Goal: Information Seeking & Learning: Learn about a topic

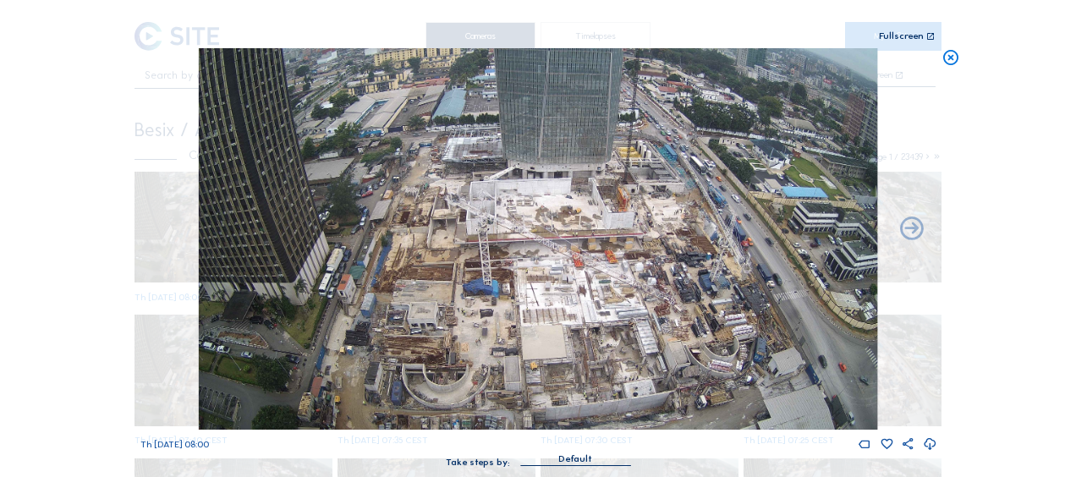
click at [948, 58] on icon at bounding box center [950, 57] width 19 height 19
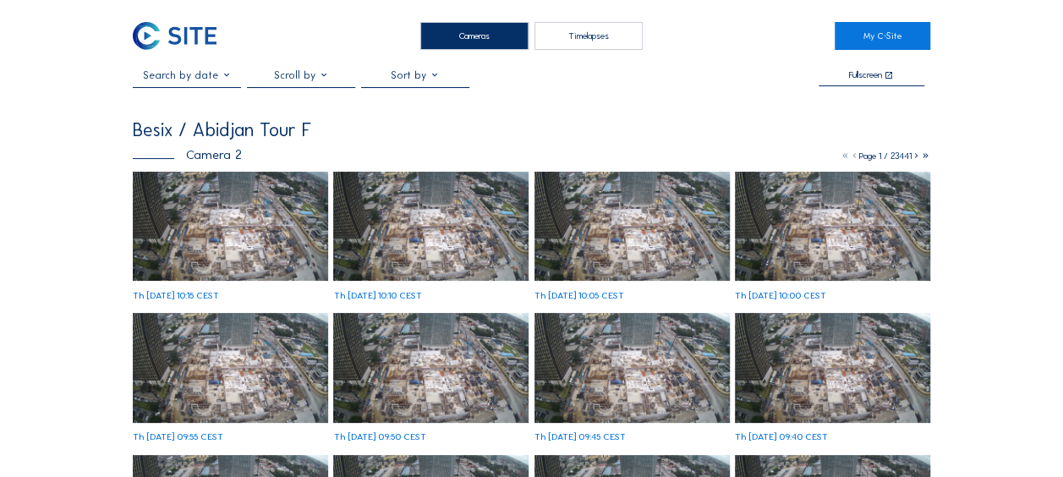
click at [204, 206] on img at bounding box center [230, 227] width 195 height 110
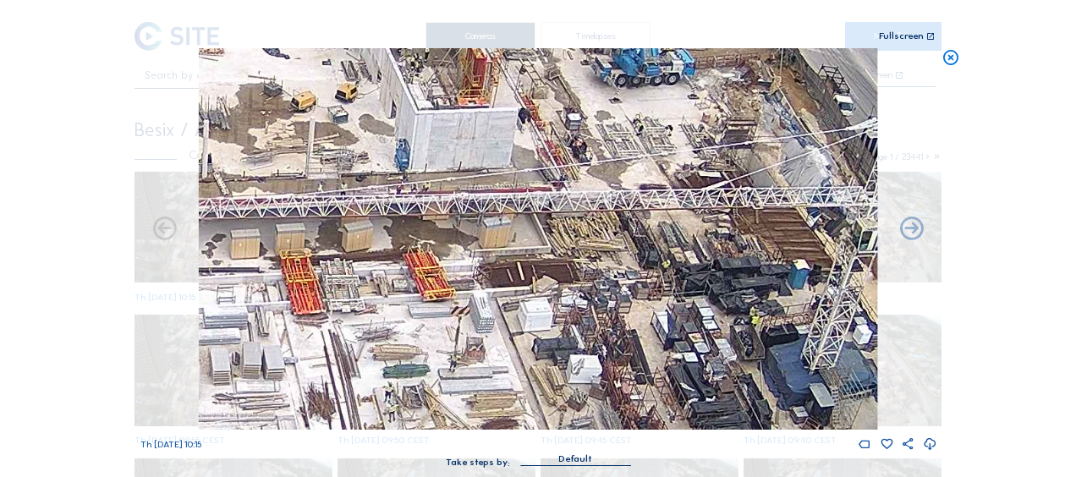
drag, startPoint x: 622, startPoint y: 196, endPoint x: 619, endPoint y: 145, distance: 50.8
click at [618, 145] on img at bounding box center [538, 238] width 678 height 381
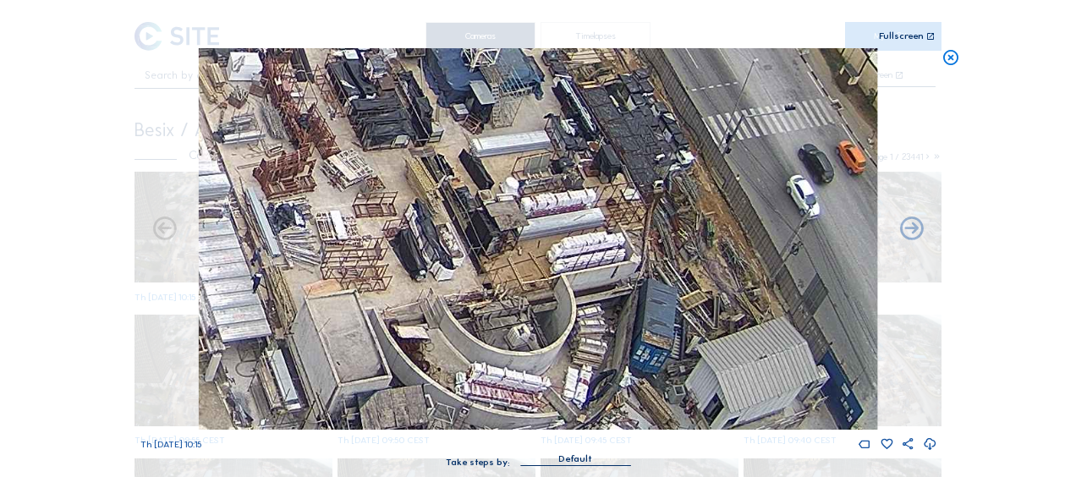
drag, startPoint x: 731, startPoint y: 340, endPoint x: 395, endPoint y: 63, distance: 435.5
click at [395, 63] on img at bounding box center [538, 238] width 678 height 381
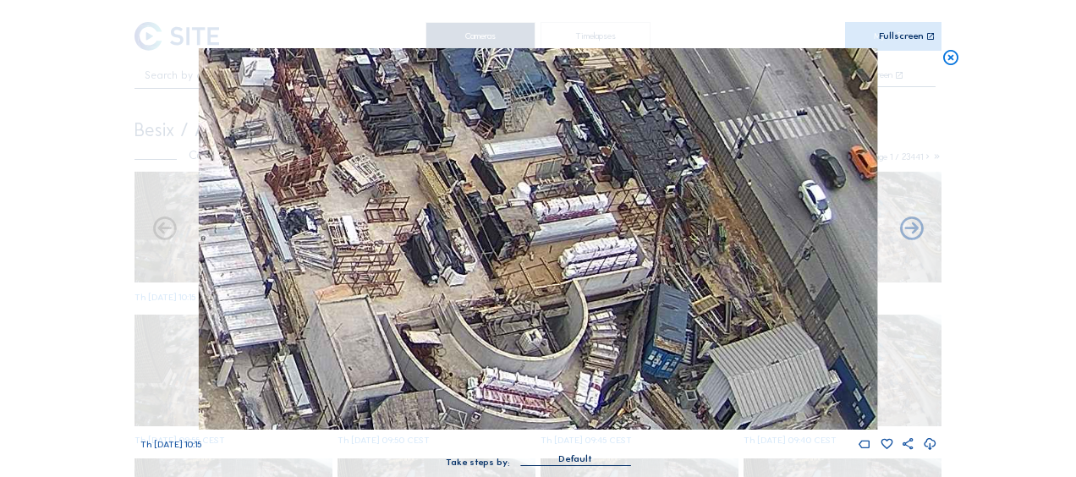
drag, startPoint x: 369, startPoint y: 173, endPoint x: 677, endPoint y: 225, distance: 312.3
click at [677, 225] on img at bounding box center [538, 238] width 678 height 381
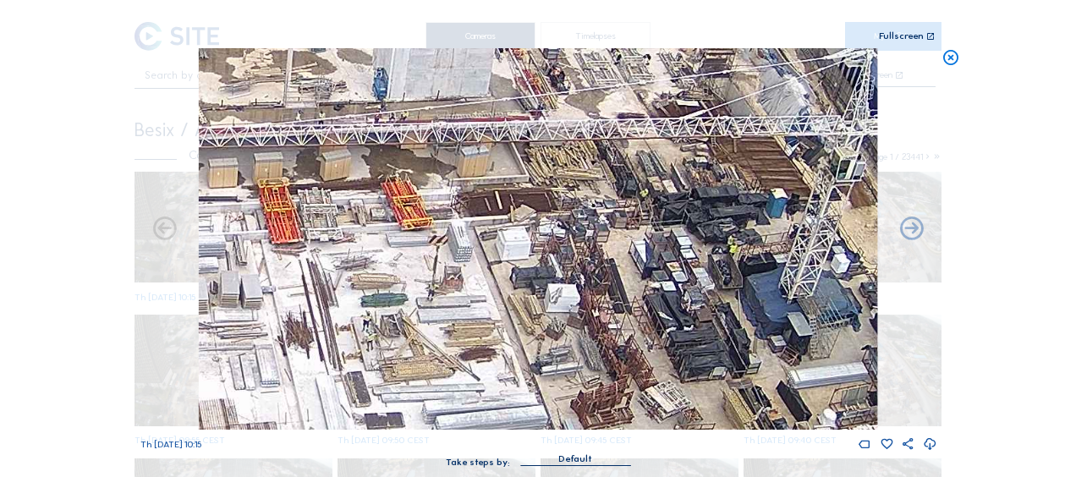
drag, startPoint x: 569, startPoint y: 112, endPoint x: 567, endPoint y: 286, distance: 174.2
click at [567, 286] on img at bounding box center [538, 238] width 678 height 381
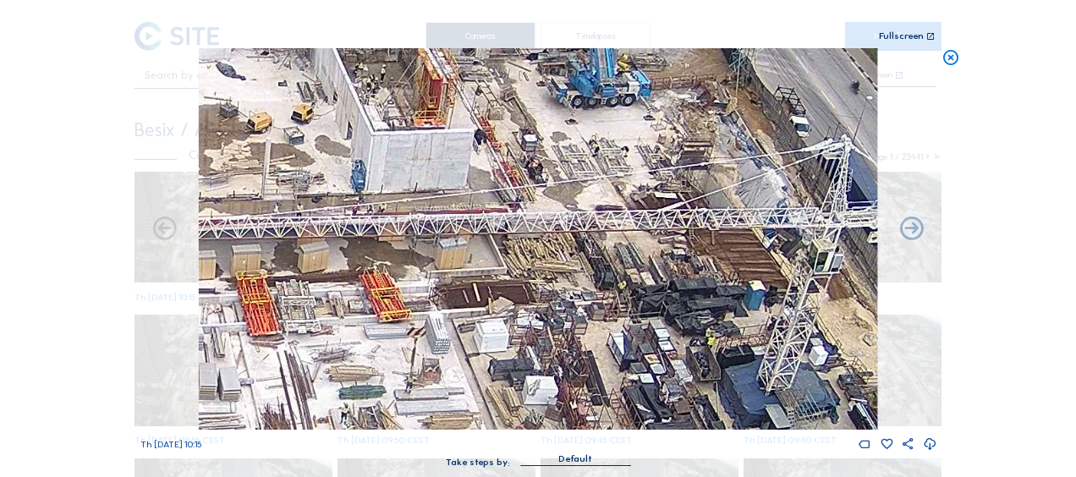
drag, startPoint x: 577, startPoint y: 249, endPoint x: 551, endPoint y: 324, distance: 79.4
click at [551, 324] on img at bounding box center [538, 238] width 678 height 381
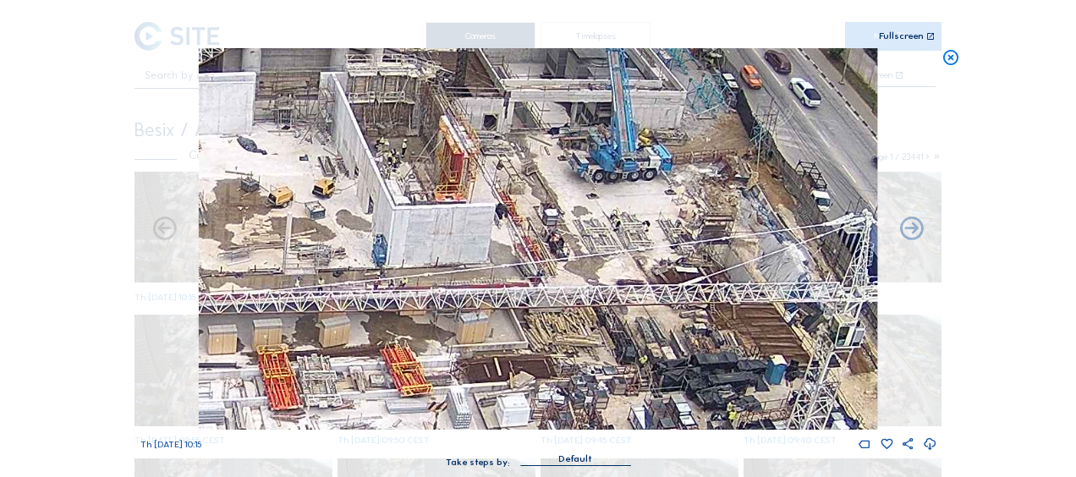
drag, startPoint x: 538, startPoint y: 218, endPoint x: 556, endPoint y: 284, distance: 68.3
click at [556, 284] on img at bounding box center [538, 238] width 678 height 381
click at [1039, 79] on div "Scroll to travel through time | Press 'Alt' Button + Scroll to Zoom | Click and…" at bounding box center [538, 238] width 1076 height 477
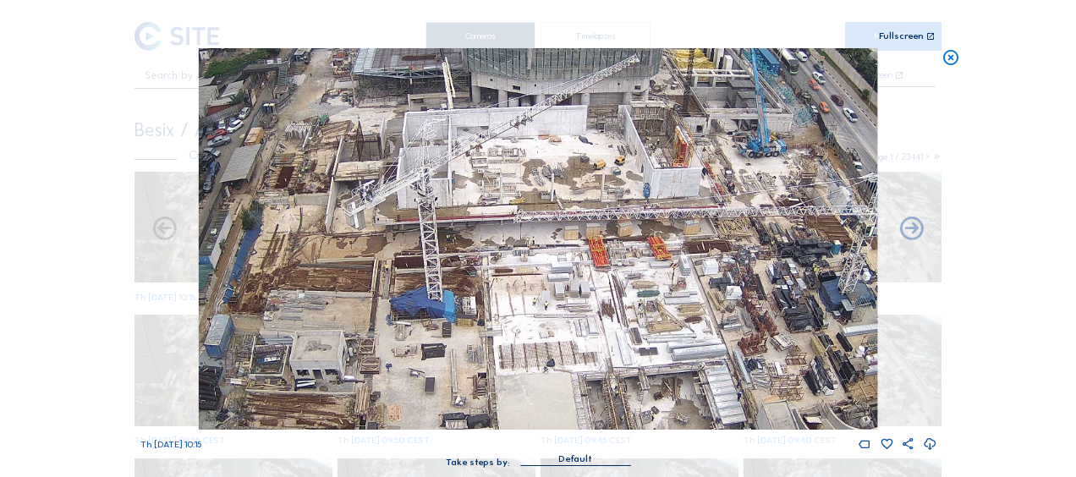
drag, startPoint x: 455, startPoint y: 325, endPoint x: 656, endPoint y: 265, distance: 210.1
click at [656, 265] on img at bounding box center [538, 238] width 678 height 381
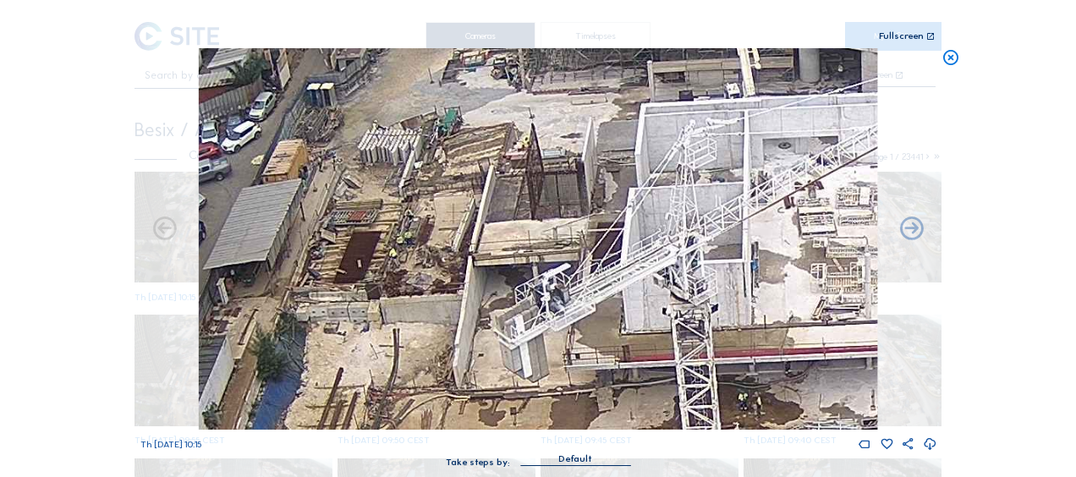
drag, startPoint x: 339, startPoint y: 178, endPoint x: 392, endPoint y: 286, distance: 120.3
click at [392, 286] on img at bounding box center [538, 238] width 678 height 381
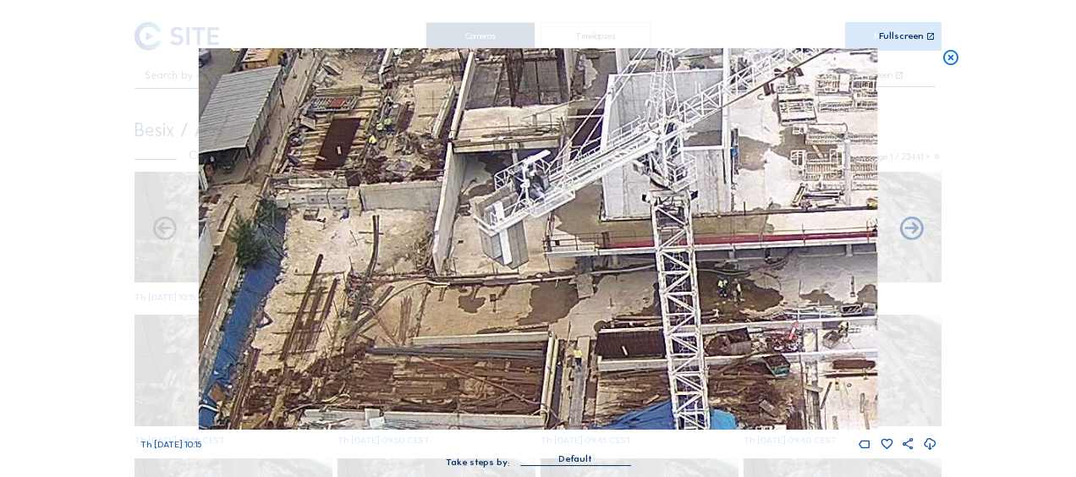
drag, startPoint x: 516, startPoint y: 359, endPoint x: 483, endPoint y: 288, distance: 78.3
click at [475, 189] on img at bounding box center [538, 238] width 678 height 381
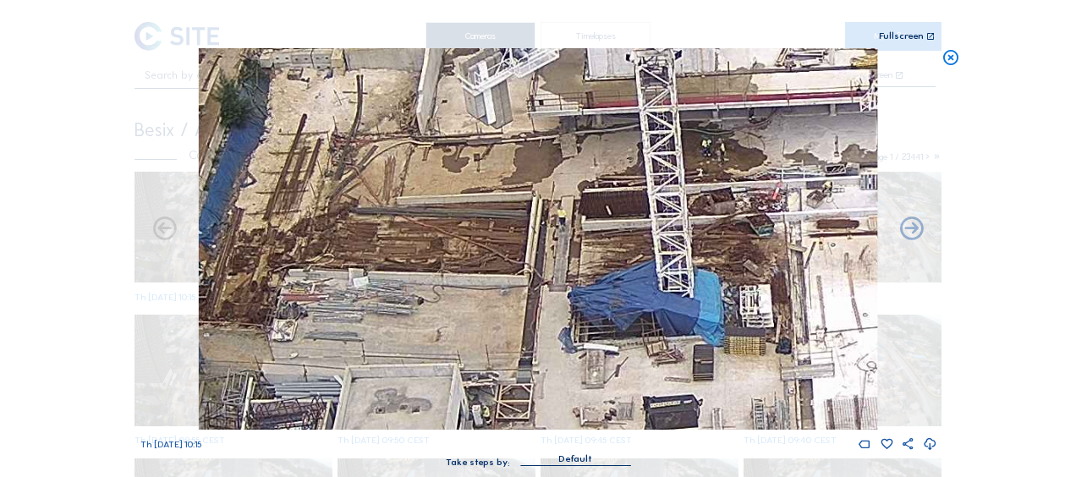
drag, startPoint x: 479, startPoint y: 276, endPoint x: 489, endPoint y: 193, distance: 83.5
click at [489, 168] on img at bounding box center [538, 238] width 678 height 381
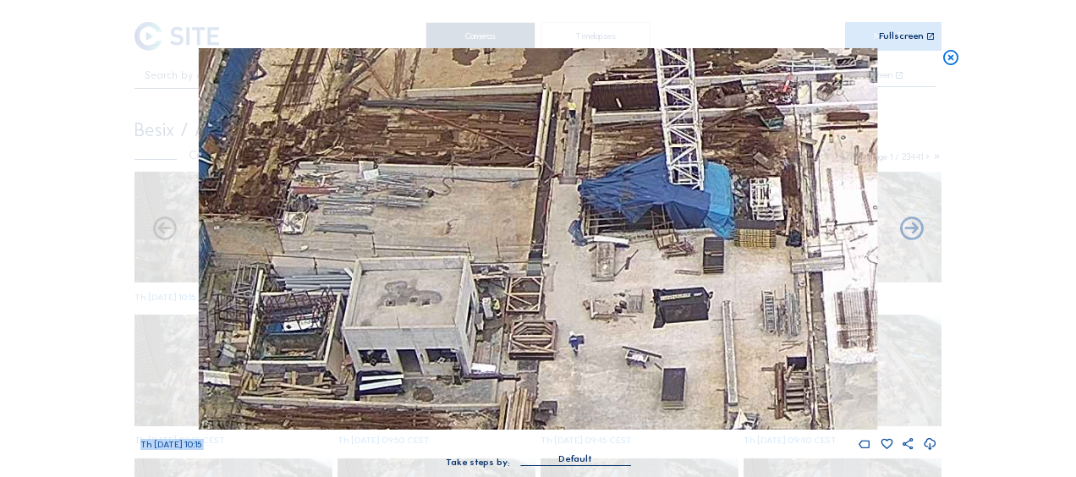
drag, startPoint x: 441, startPoint y: 424, endPoint x: 436, endPoint y: 352, distance: 72.1
click at [436, 352] on div "Th 25 Sep 2025 10:15 Take steps by: Default" at bounding box center [538, 266] width 796 height 436
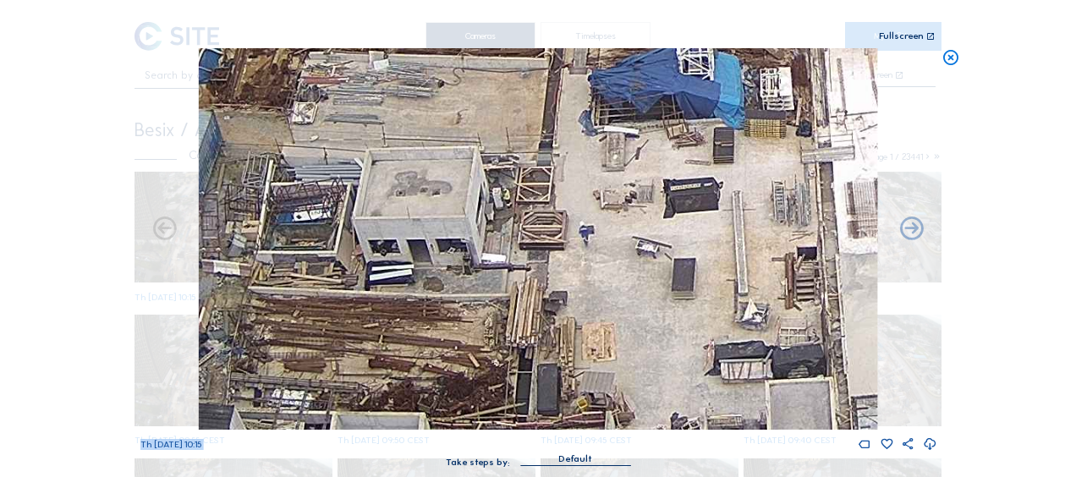
drag, startPoint x: 436, startPoint y: 352, endPoint x: 376, endPoint y: 218, distance: 146.5
click at [376, 218] on img at bounding box center [538, 238] width 678 height 381
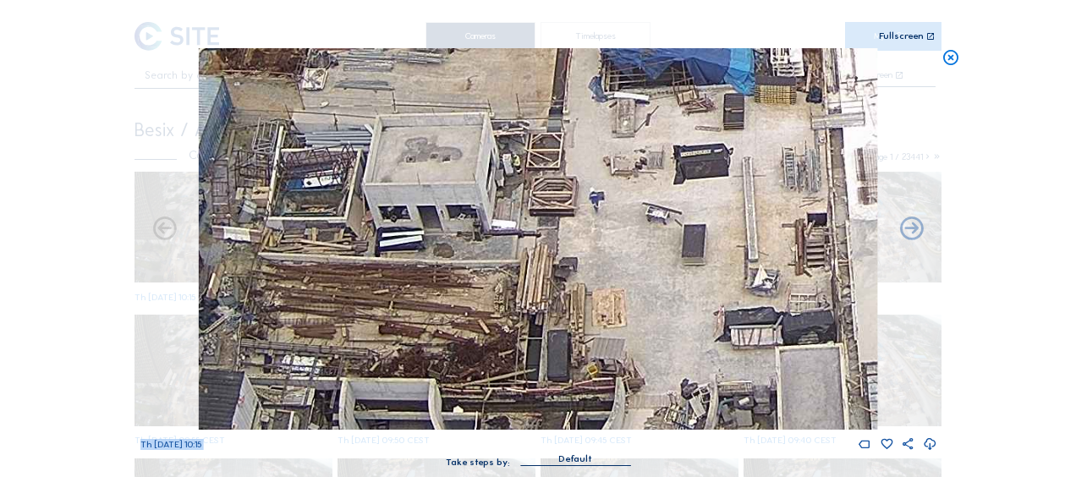
drag, startPoint x: 407, startPoint y: 345, endPoint x: 409, endPoint y: 281, distance: 64.3
click at [409, 281] on img at bounding box center [538, 238] width 678 height 381
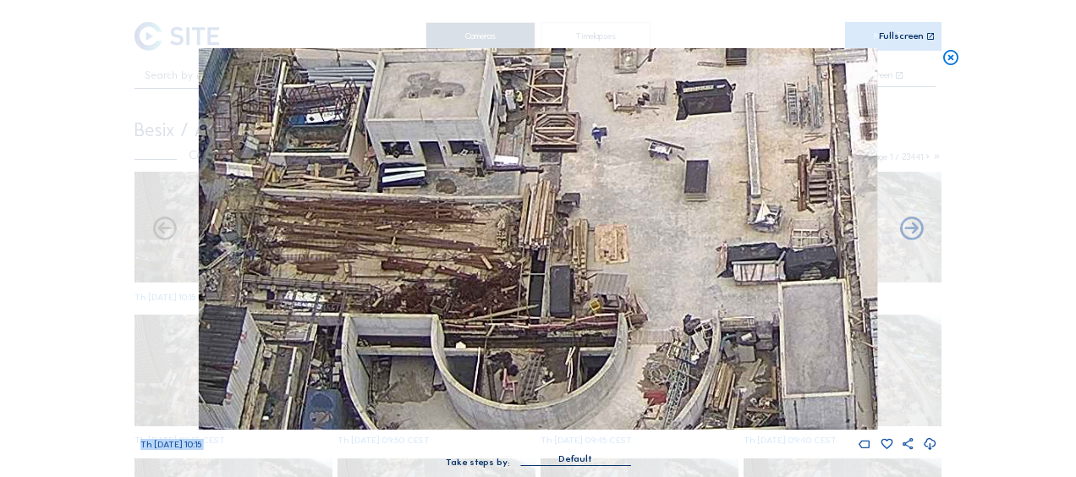
click at [140, 310] on div "Th 25 Sep 2025 10:15" at bounding box center [538, 249] width 796 height 403
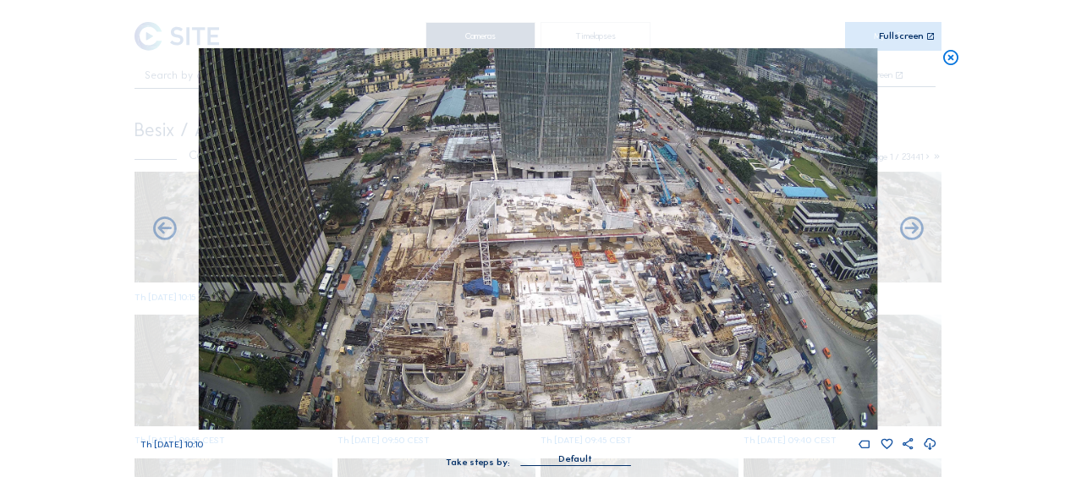
click at [387, 217] on img at bounding box center [538, 238] width 678 height 381
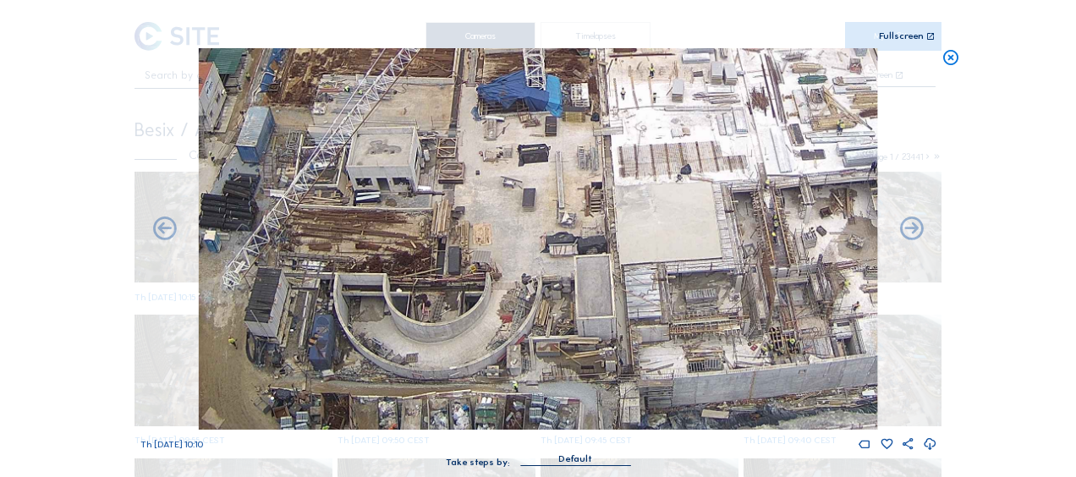
drag, startPoint x: 425, startPoint y: 342, endPoint x: 424, endPoint y: 180, distance: 161.5
click at [424, 180] on img at bounding box center [538, 238] width 678 height 381
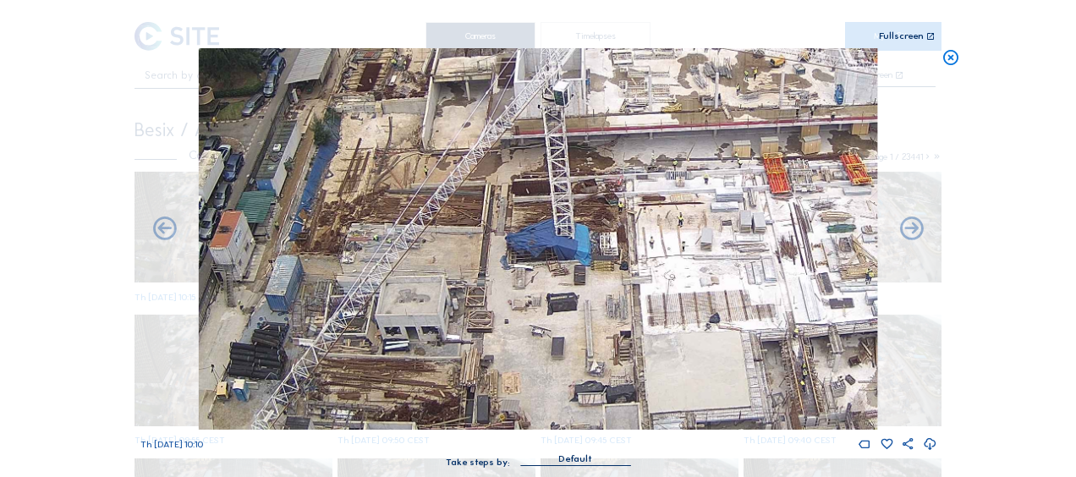
drag, startPoint x: 452, startPoint y: 233, endPoint x: 480, endPoint y: 382, distance: 151.6
click at [480, 382] on img at bounding box center [538, 238] width 678 height 381
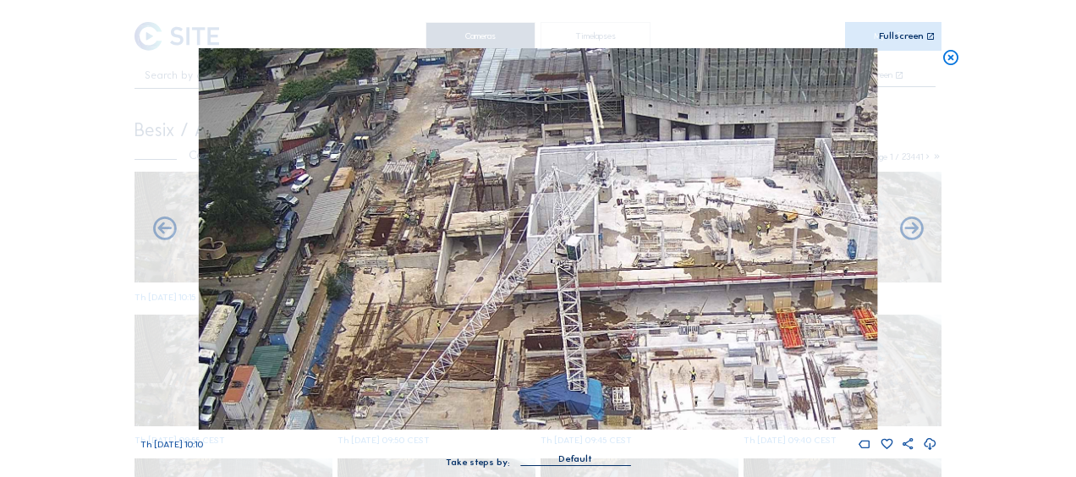
drag, startPoint x: 447, startPoint y: 200, endPoint x: 459, endPoint y: 357, distance: 157.8
click at [459, 357] on img at bounding box center [538, 238] width 678 height 381
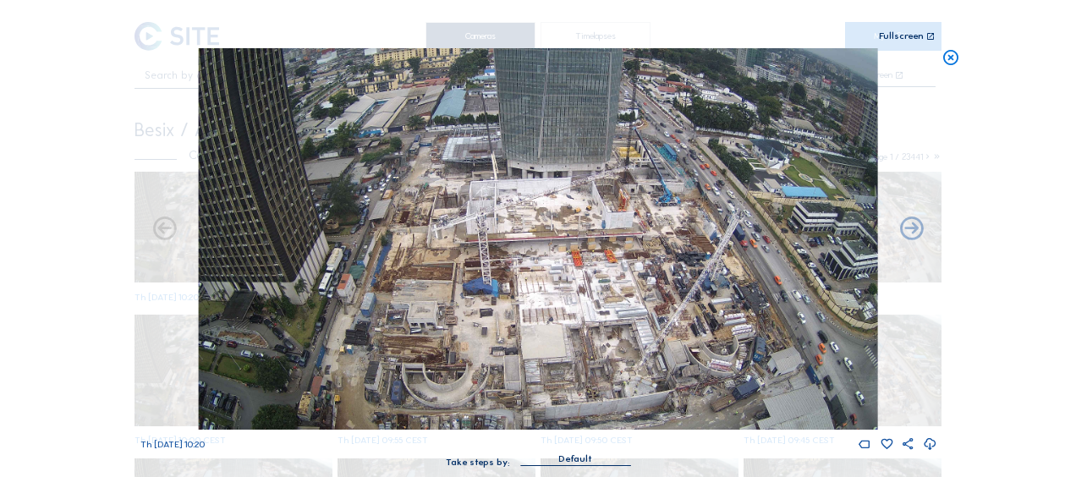
drag, startPoint x: 383, startPoint y: 304, endPoint x: 376, endPoint y: 254, distance: 51.2
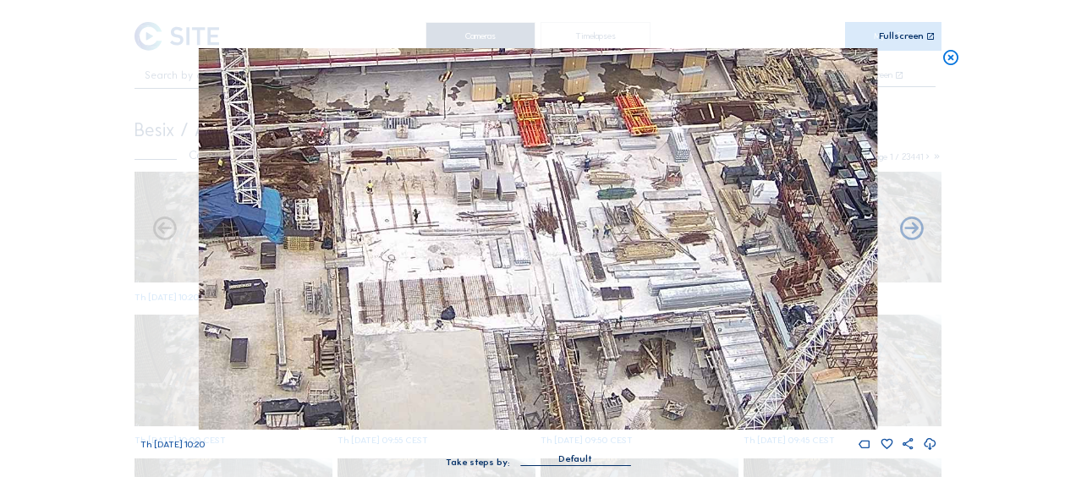
drag, startPoint x: 570, startPoint y: 377, endPoint x: 478, endPoint y: 235, distance: 169.4
click at [438, 186] on img at bounding box center [538, 238] width 678 height 381
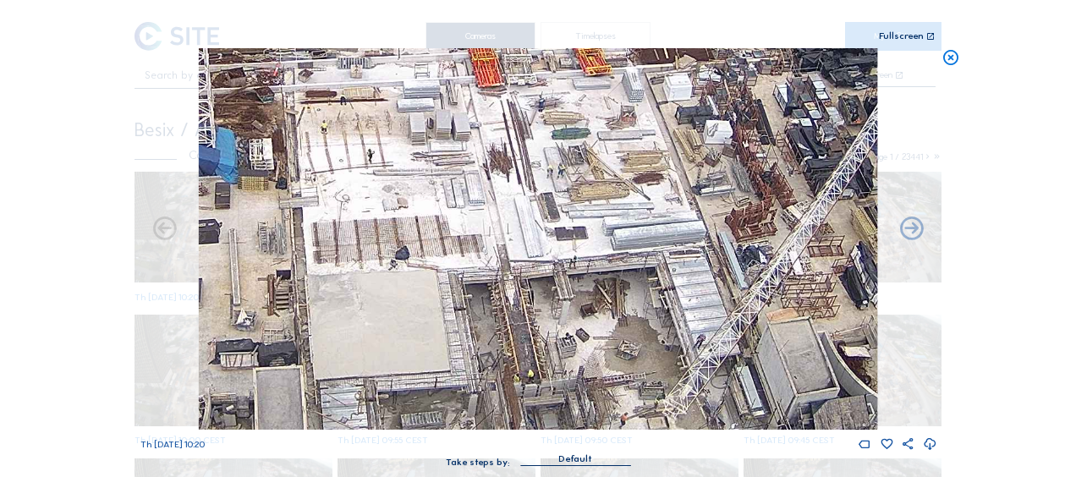
drag, startPoint x: 650, startPoint y: 264, endPoint x: 592, endPoint y: 229, distance: 67.9
click at [592, 229] on img at bounding box center [538, 238] width 678 height 381
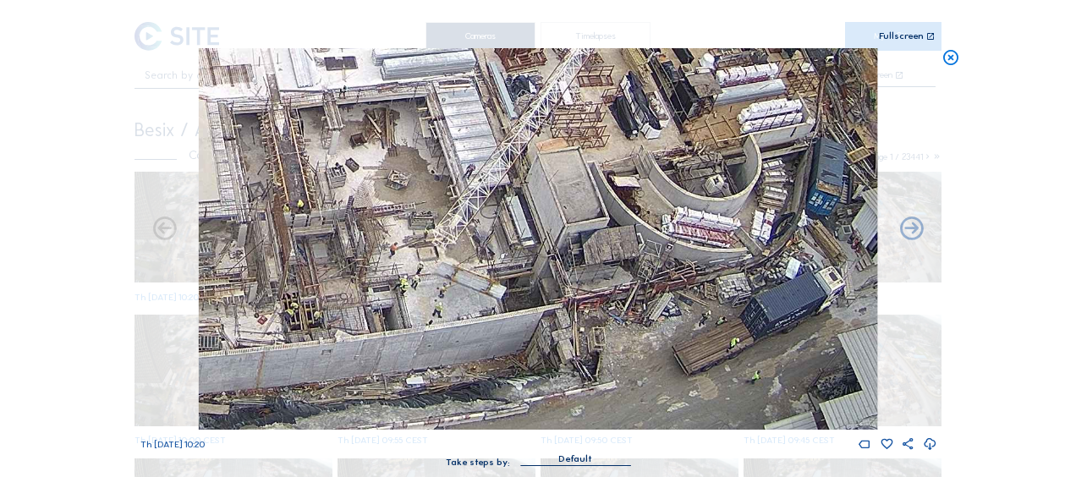
drag, startPoint x: 624, startPoint y: 288, endPoint x: 573, endPoint y: 213, distance: 90.1
click at [573, 213] on img at bounding box center [538, 238] width 678 height 381
click at [951, 55] on icon at bounding box center [950, 57] width 19 height 19
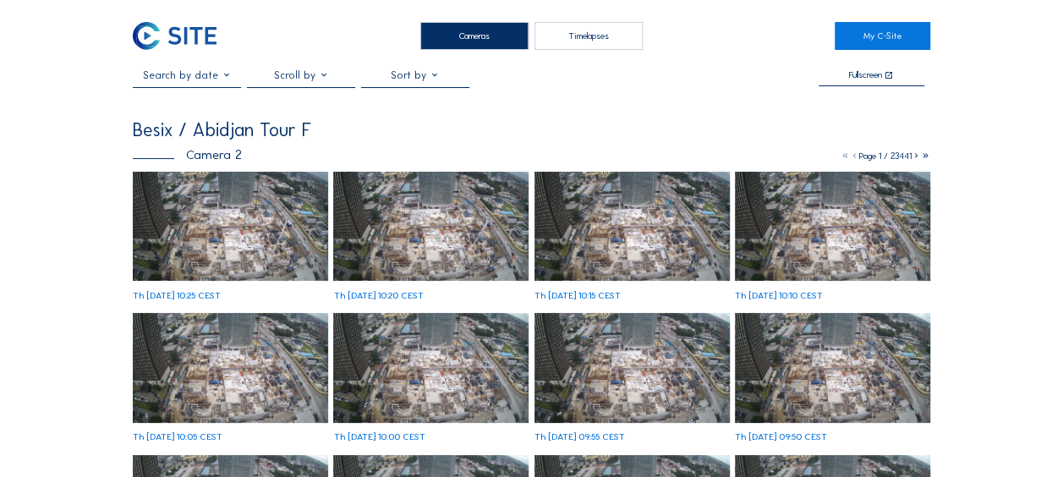
click at [747, 38] on div "Cameras Timelapses" at bounding box center [531, 36] width 606 height 28
click at [187, 208] on img at bounding box center [230, 227] width 195 height 110
